Goal: Transaction & Acquisition: Purchase product/service

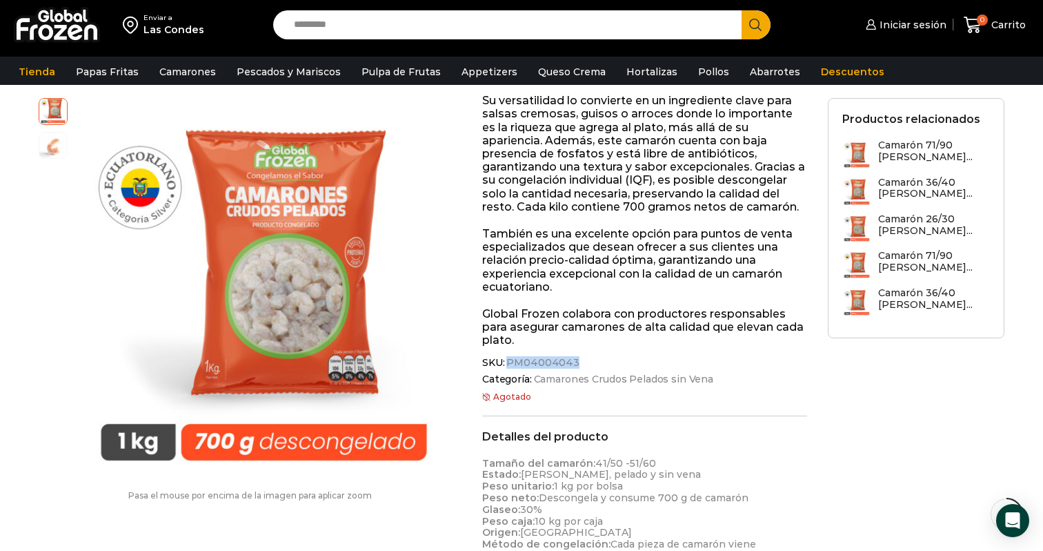
scroll to position [425, 0]
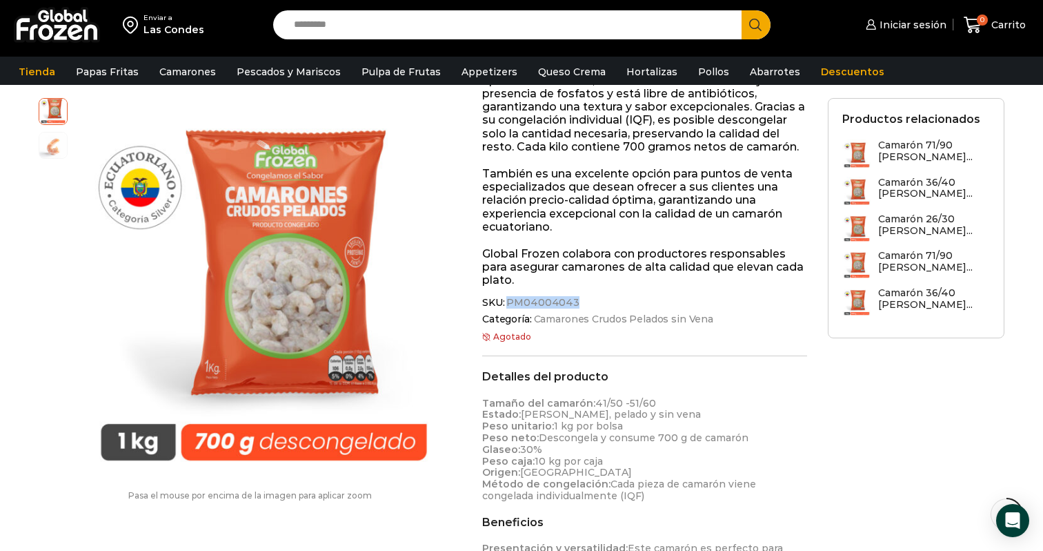
click at [551, 297] on span "PM04004043" at bounding box center [541, 303] width 75 height 12
click at [548, 297] on span "PM04004043" at bounding box center [541, 303] width 75 height 12
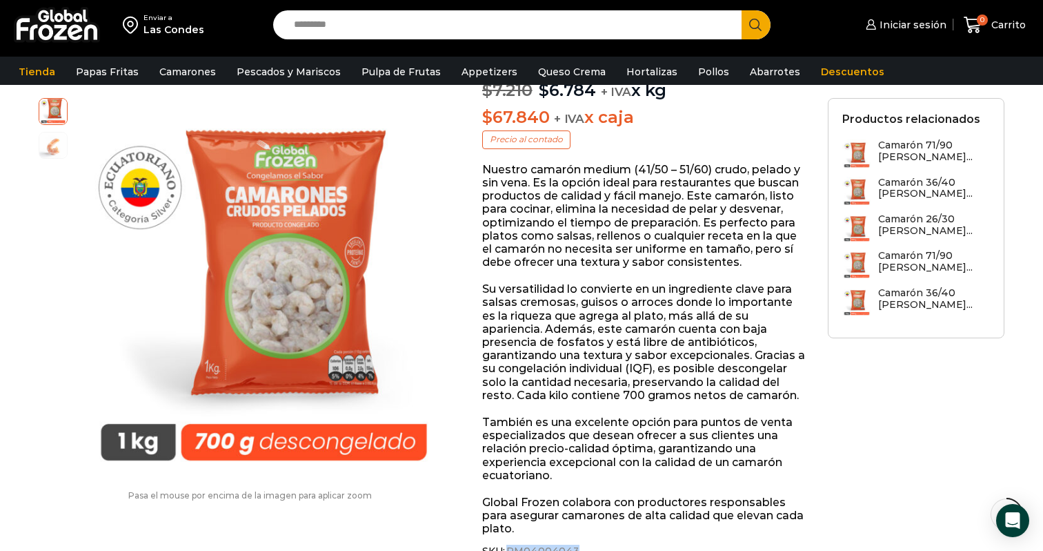
scroll to position [0, 0]
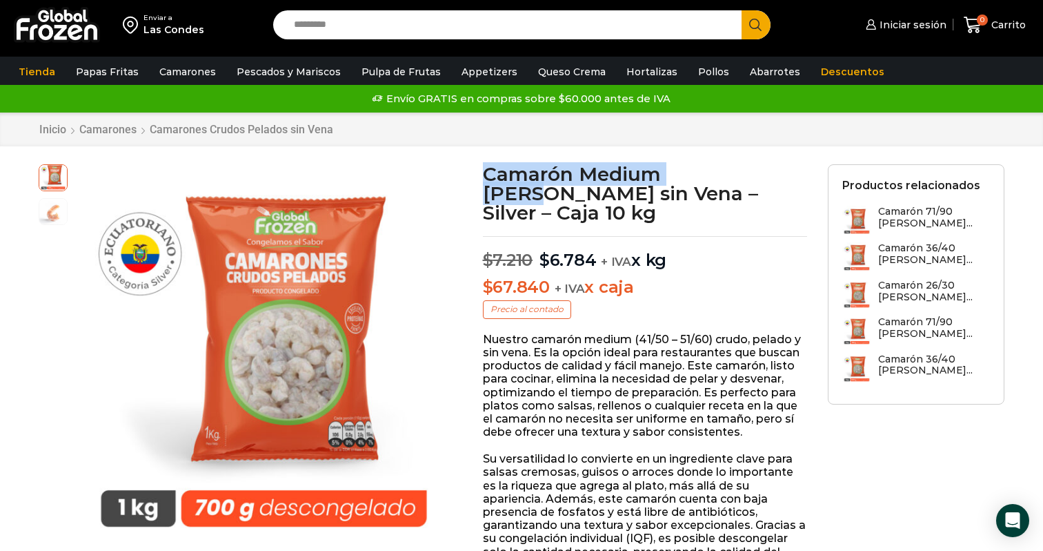
drag, startPoint x: 482, startPoint y: 174, endPoint x: 726, endPoint y: 170, distance: 243.6
click at [726, 170] on h1 "Camarón Medium Crudo Pelado sin Vena – Silver – Caja 10 kg" at bounding box center [645, 193] width 325 height 58
copy h1 "Camarón Medium Crudo"
click at [157, 28] on div "Las Condes" at bounding box center [174, 30] width 61 height 14
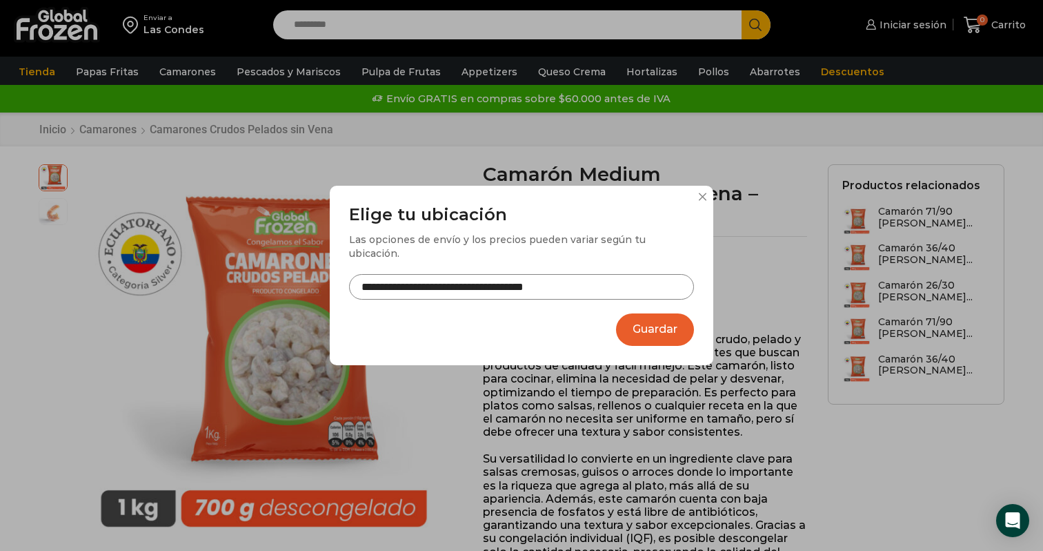
click at [380, 275] on input "**********" at bounding box center [521, 287] width 345 height 26
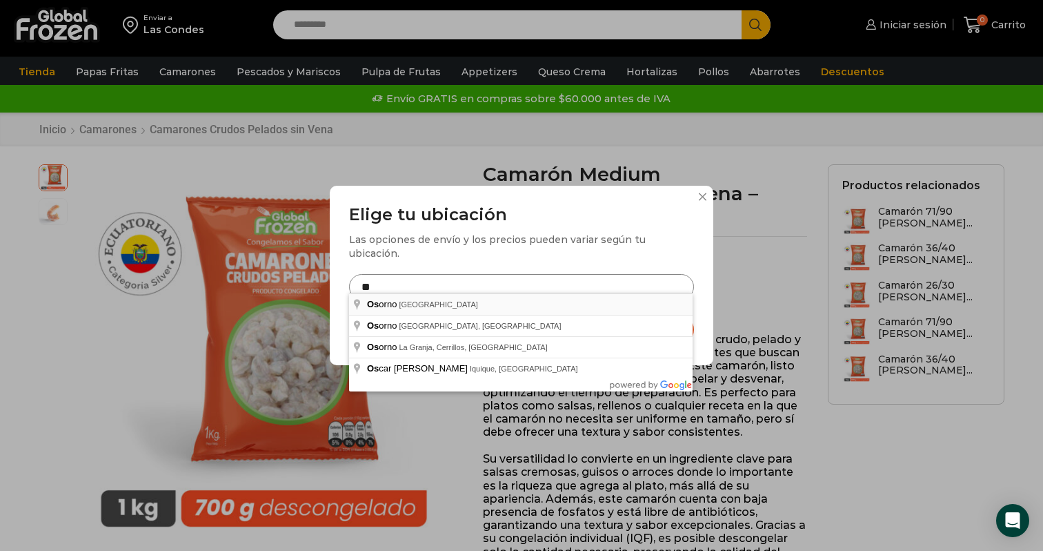
type input "**********"
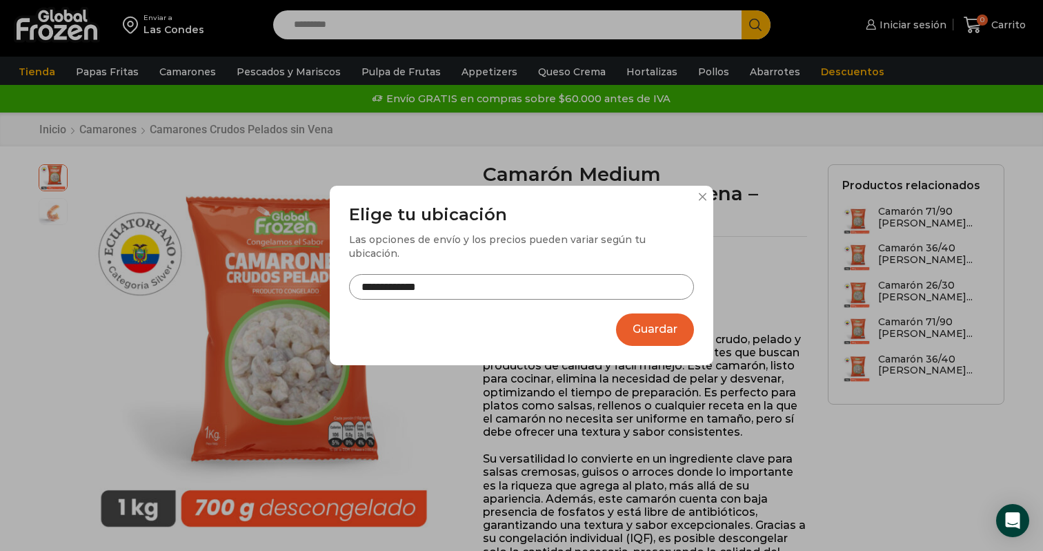
click at [628, 326] on button "Guardar" at bounding box center [655, 329] width 78 height 32
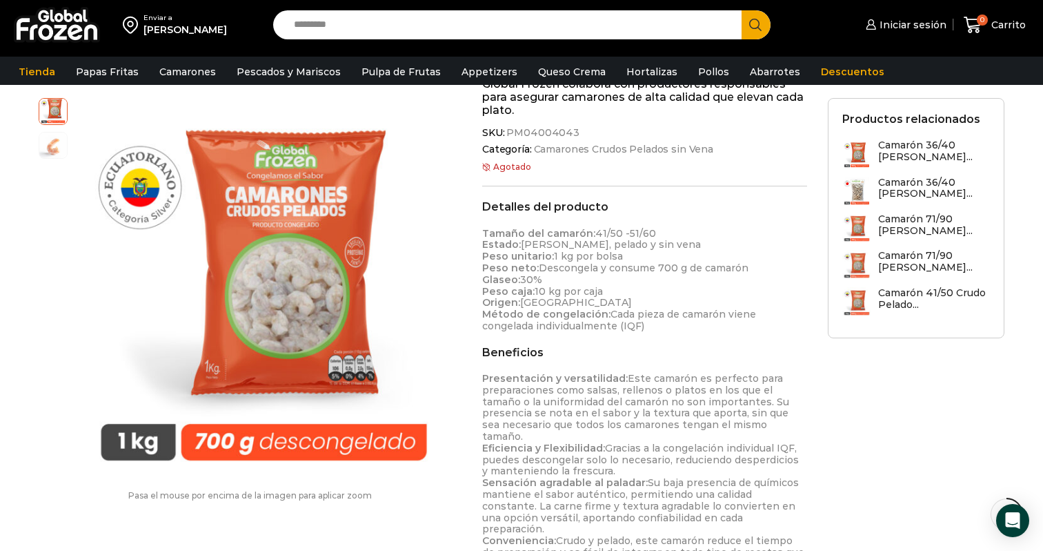
scroll to position [438, 0]
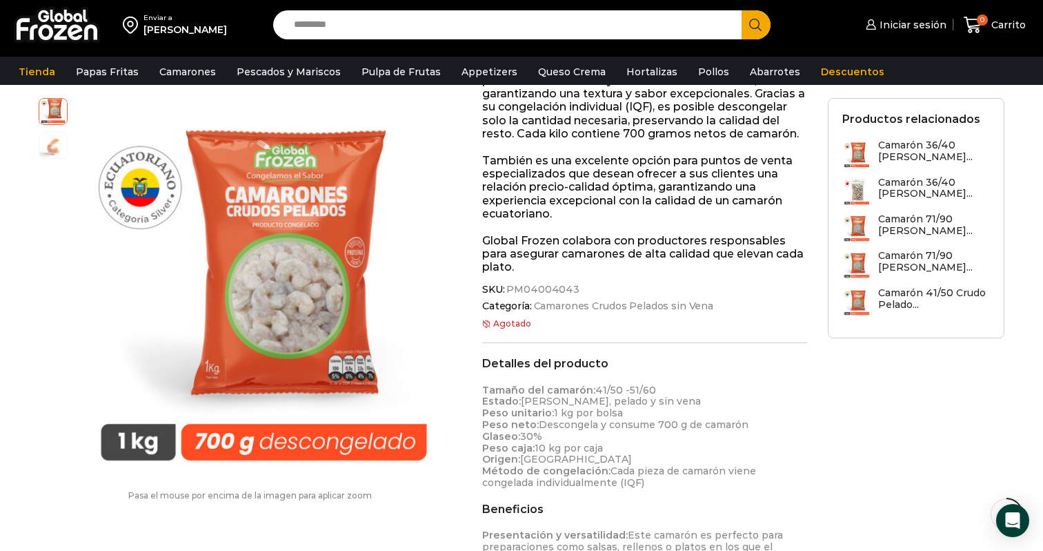
click at [576, 322] on div "Agotado" at bounding box center [644, 331] width 325 height 24
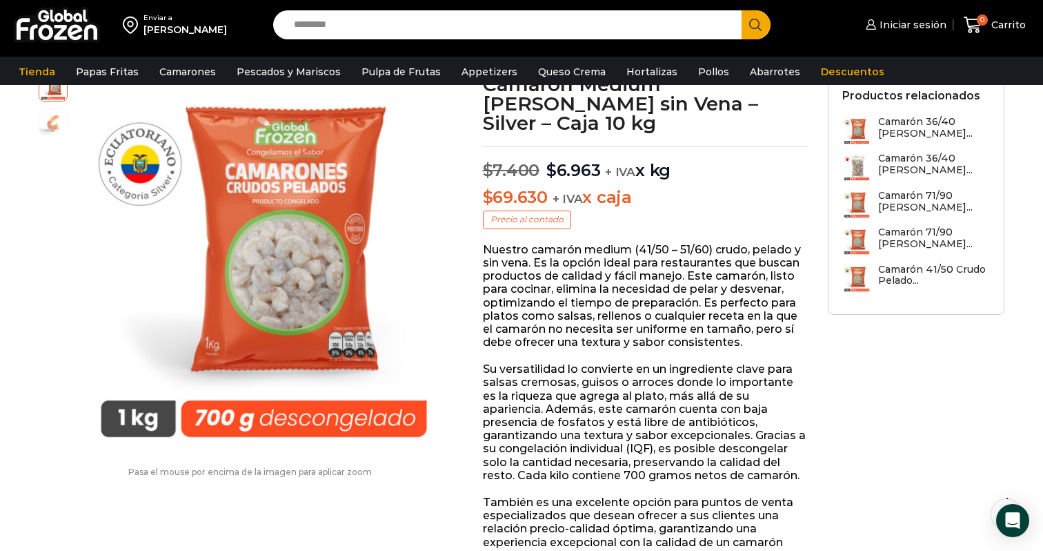
scroll to position [0, 0]
